Goal: Navigation & Orientation: Find specific page/section

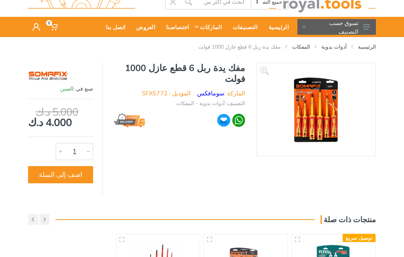
scroll to position [24, 0]
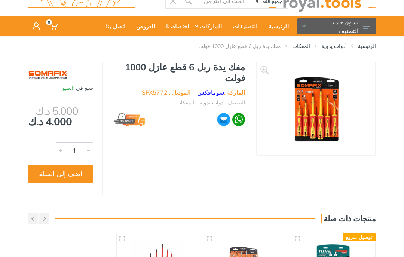
click at [310, 49] on link "المفكات" at bounding box center [301, 45] width 18 height 7
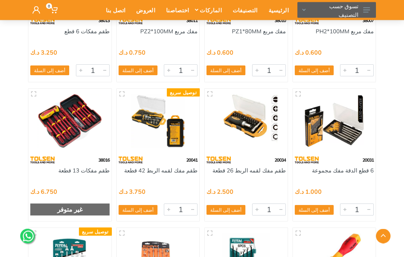
scroll to position [1282, 0]
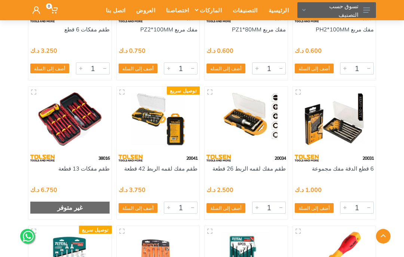
click at [77, 161] on div "38016" at bounding box center [69, 157] width 83 height 13
click at [70, 173] on div "طقم مفكات 13 قطعة" at bounding box center [69, 173] width 79 height 17
click at [71, 141] on img at bounding box center [70, 119] width 72 height 54
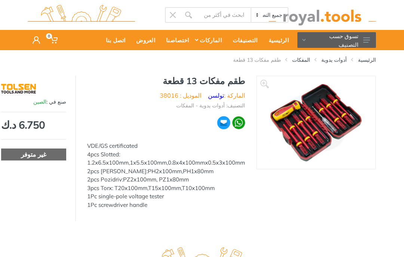
scroll to position [11, 0]
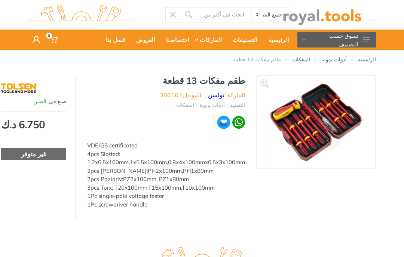
click at [345, 56] on link "أدوات يدوية" at bounding box center [333, 59] width 25 height 7
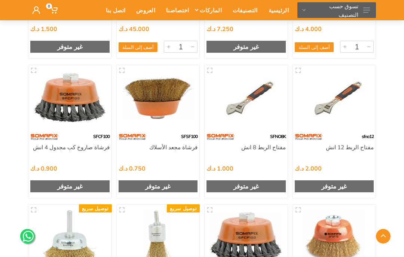
scroll to position [1092, 0]
